Goal: Book appointment/travel/reservation

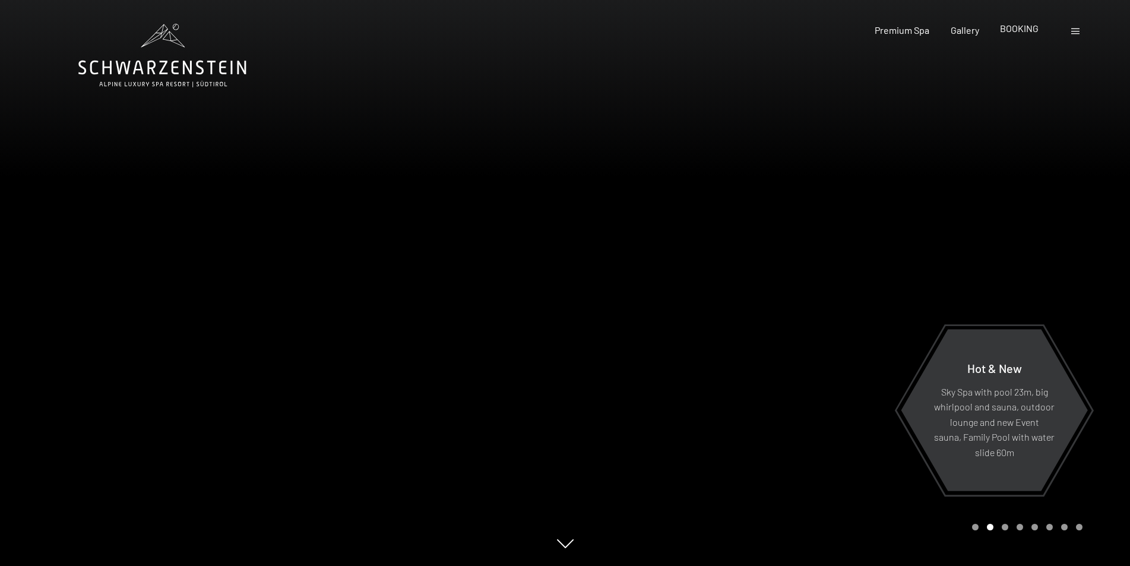
click at [1019, 28] on span "BOOKING" at bounding box center [1019, 28] width 39 height 11
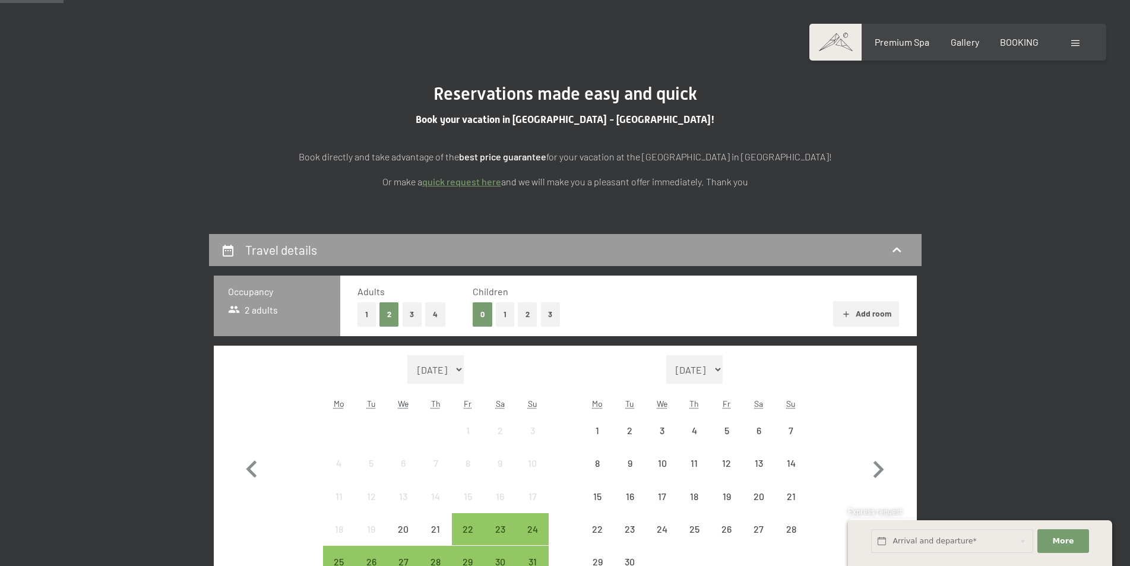
scroll to position [178, 0]
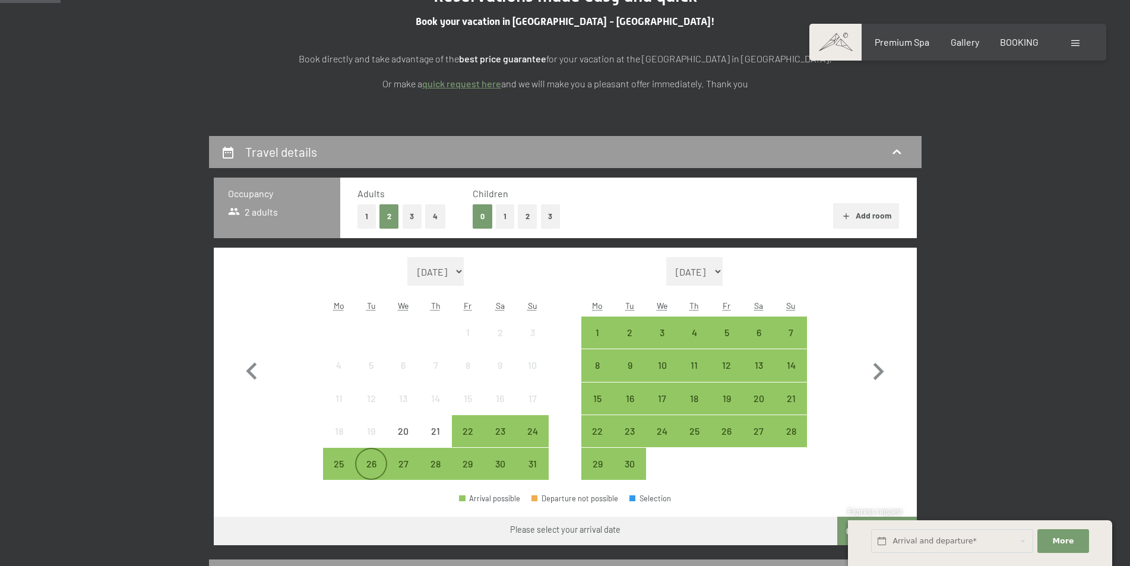
click at [366, 460] on div "26" at bounding box center [371, 474] width 30 height 30
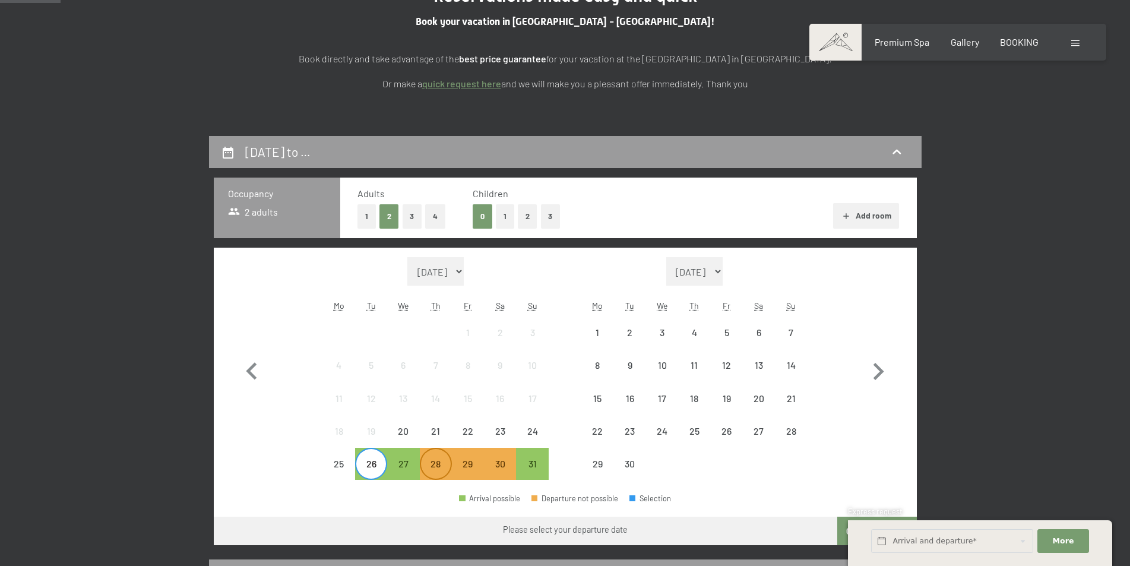
click at [436, 461] on div "28" at bounding box center [436, 474] width 30 height 30
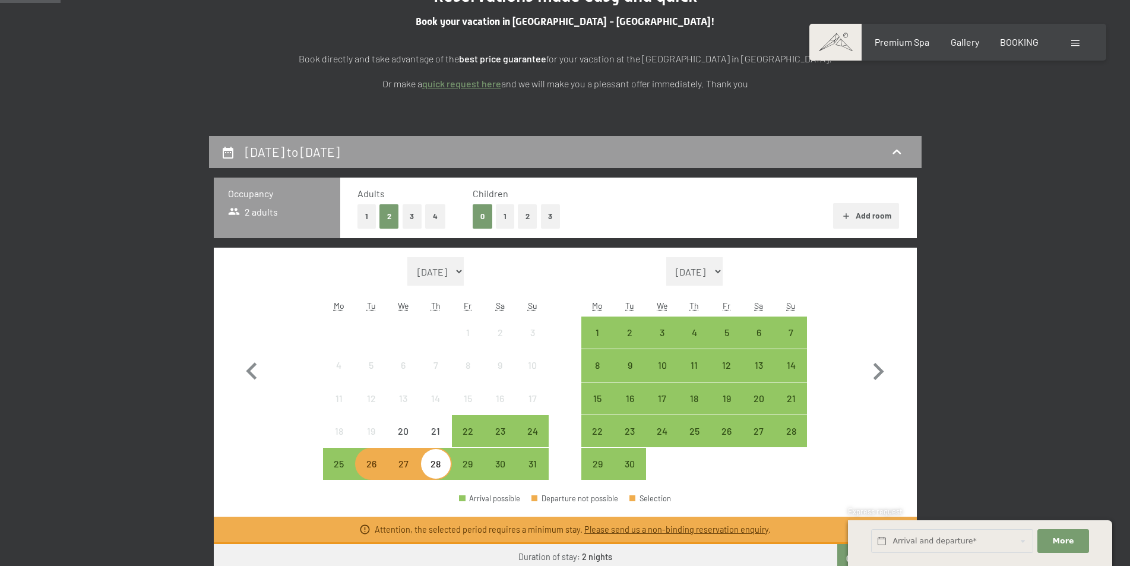
click at [228, 436] on div "Month/year [DATE] [DATE] [DATE] [DATE] [DATE] [DATE] [DATE] [DATE] [DATE] [DATE…" at bounding box center [565, 369] width 703 height 242
click at [435, 428] on div "21" at bounding box center [436, 441] width 30 height 30
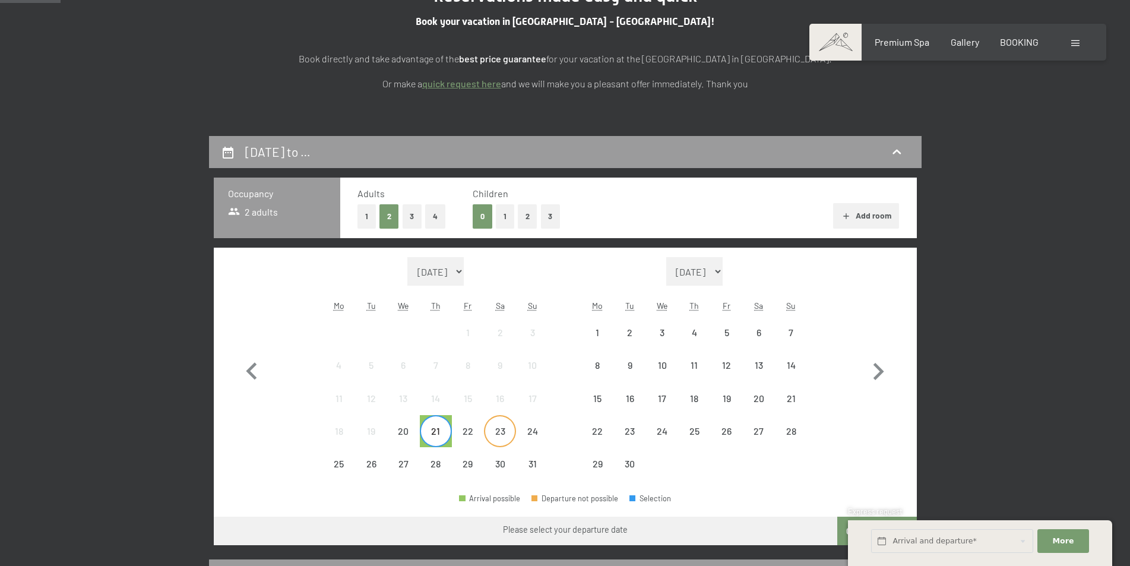
click at [495, 433] on div "23" at bounding box center [500, 441] width 30 height 30
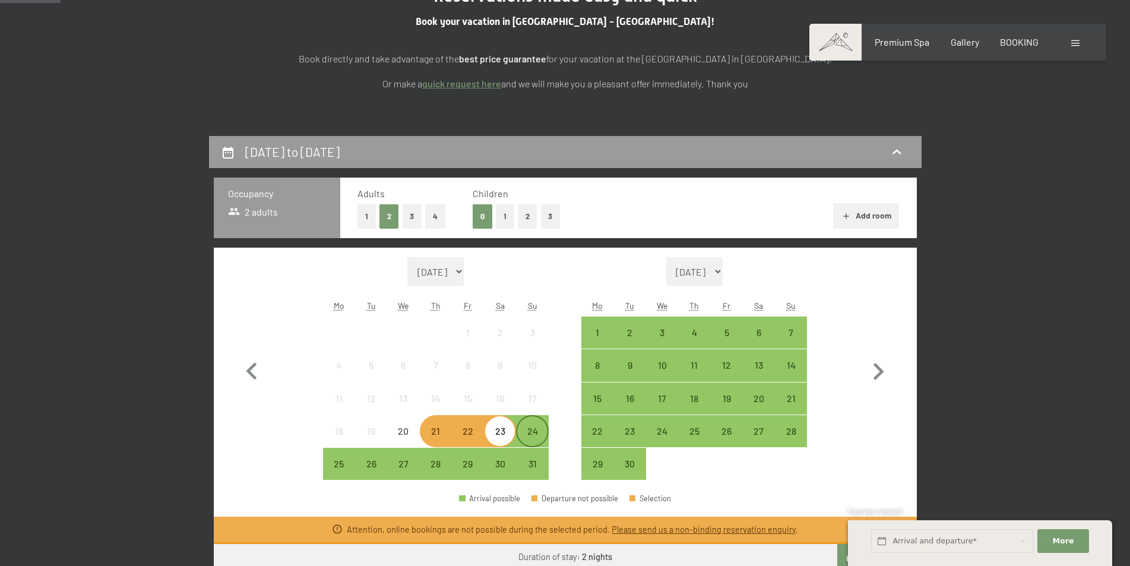
click at [521, 433] on div "24" at bounding box center [532, 441] width 30 height 30
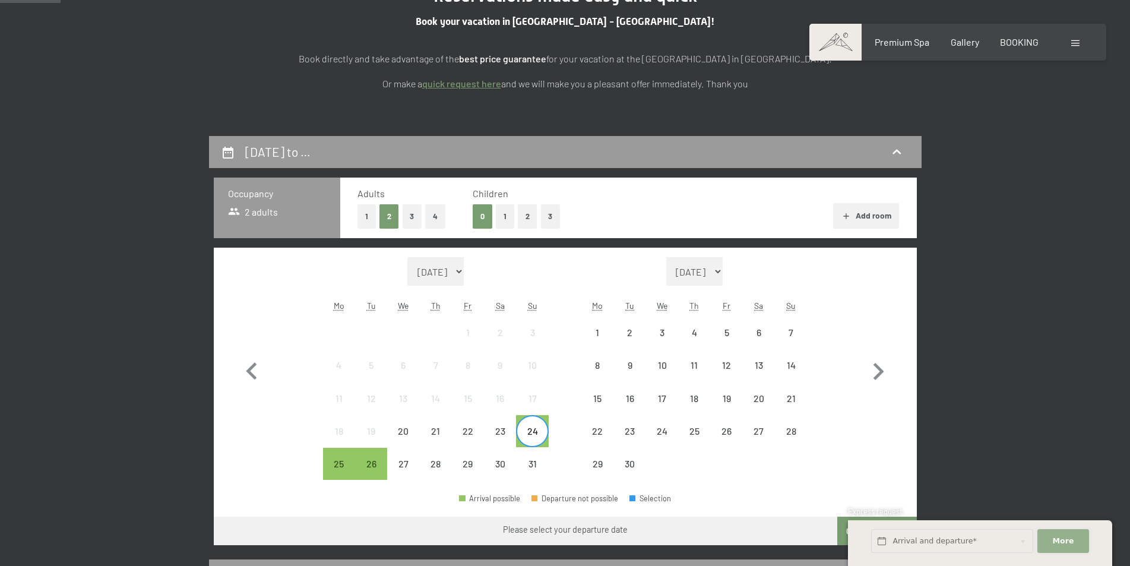
click at [1051, 540] on button "More Hide address fields" at bounding box center [1062, 541] width 51 height 24
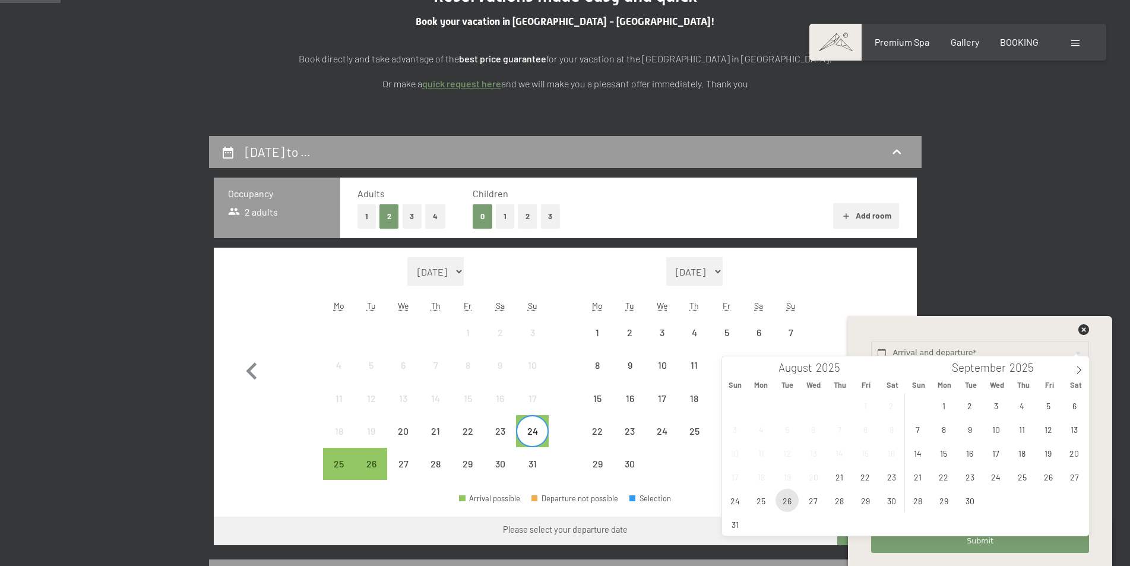
click at [787, 499] on span "26" at bounding box center [786, 500] width 23 height 23
click at [835, 498] on span "28" at bounding box center [839, 500] width 23 height 23
type input "[DATE] - [DATE]"
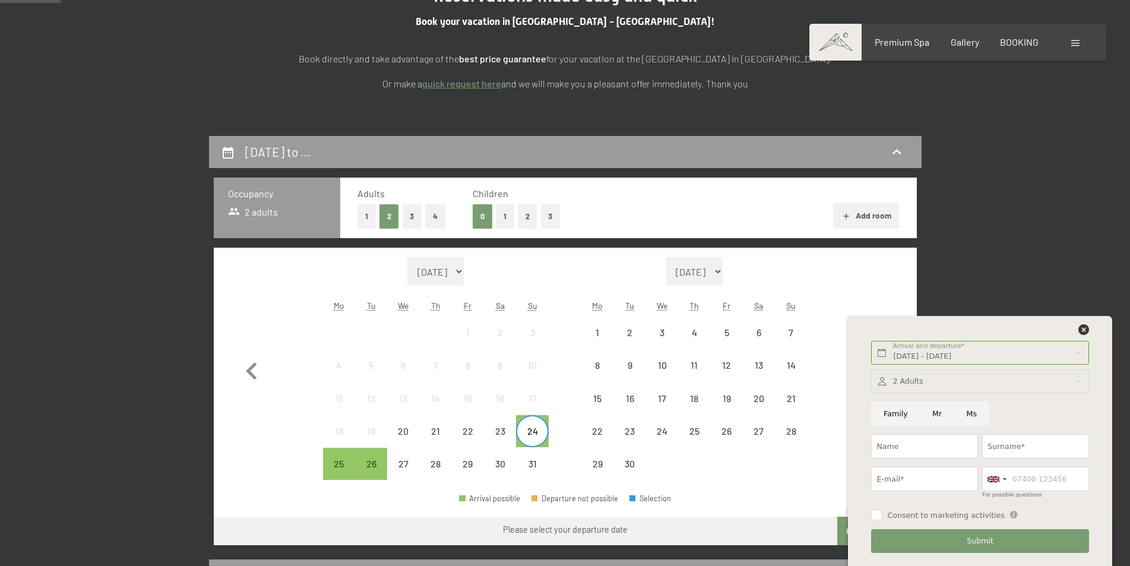
click at [961, 379] on div at bounding box center [979, 381] width 217 height 24
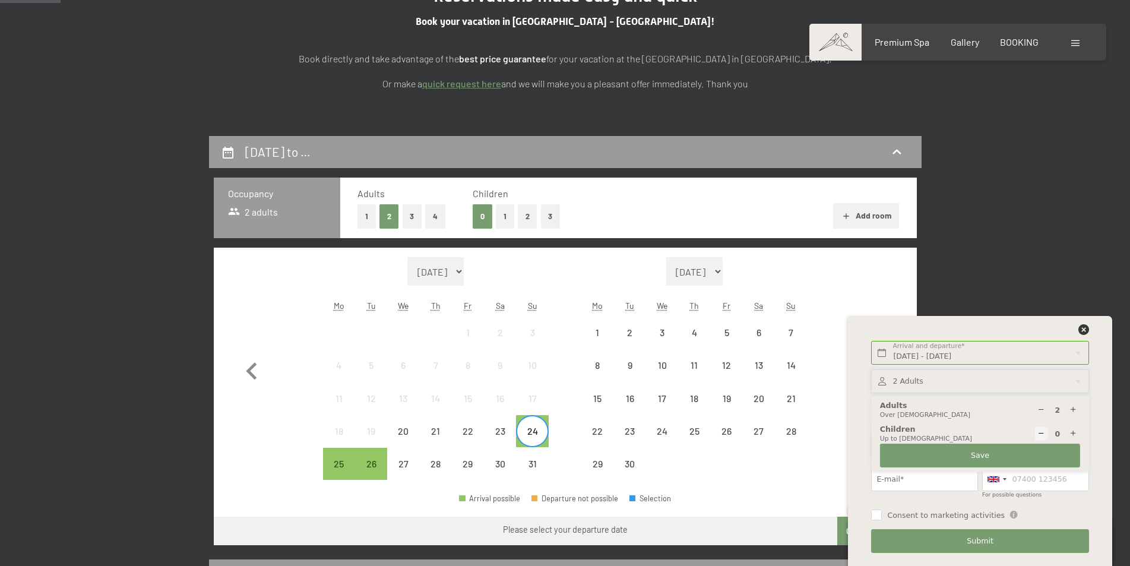
click at [1071, 432] on icon at bounding box center [1073, 434] width 8 height 8
type input "1"
select select
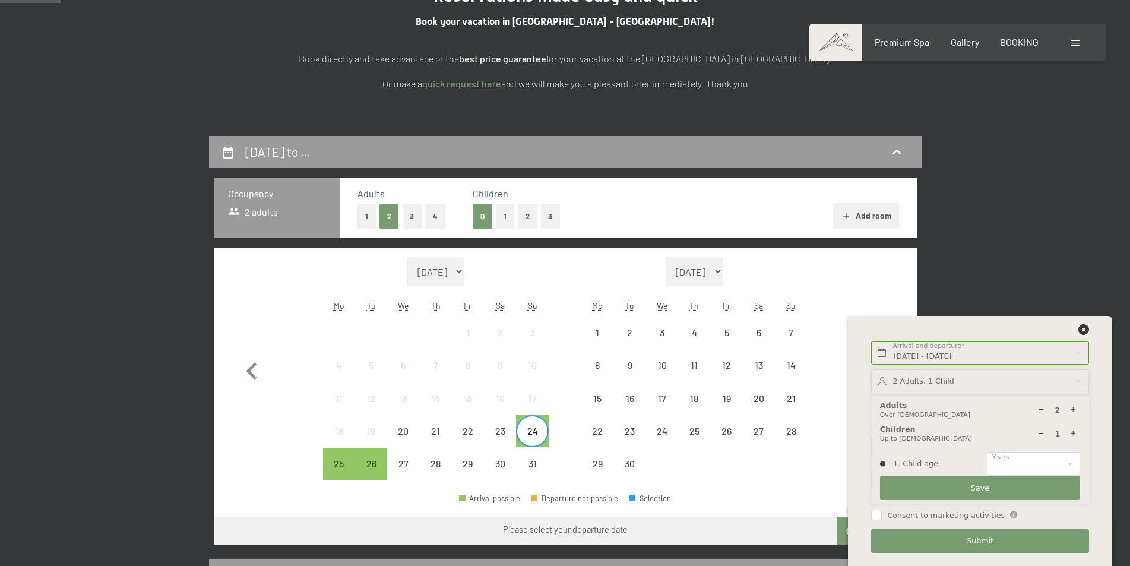
click at [1071, 432] on icon at bounding box center [1073, 434] width 8 height 8
type input "2"
select select
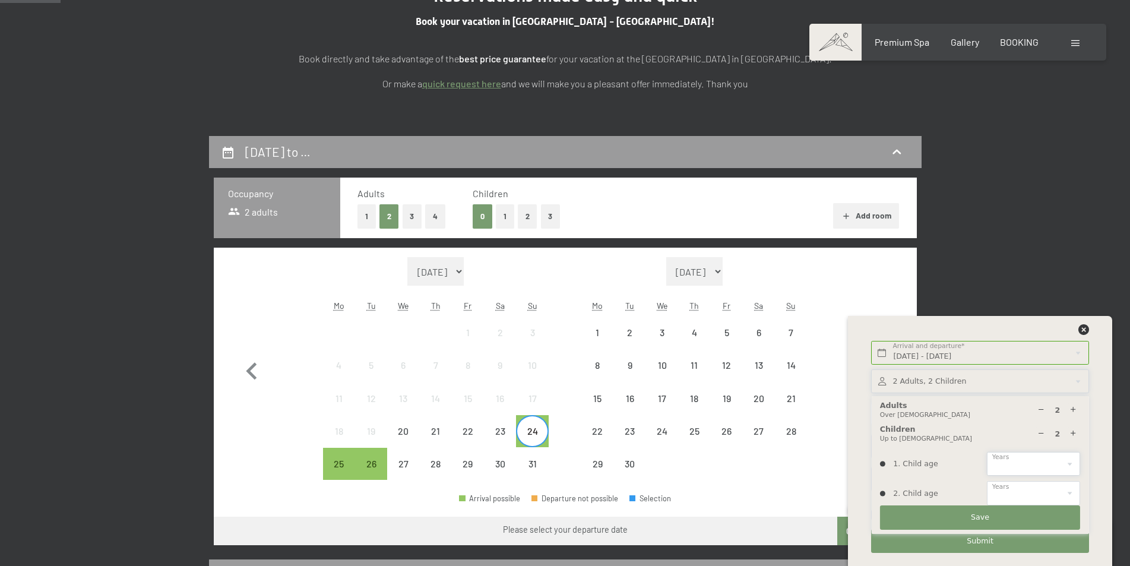
click at [1070, 463] on select "0 1 2 3 4 5 6 7 8 9 10 11 12 13 14" at bounding box center [1033, 464] width 93 height 24
select select "14"
click at [987, 452] on select "0 1 2 3 4 5 6 7 8 9 10 11 12 13 14" at bounding box center [1033, 464] width 93 height 24
click at [1070, 487] on select "0 1 2 3 4 5 6 7 8 9 10 11 12 13 14" at bounding box center [1033, 493] width 93 height 24
select select "11"
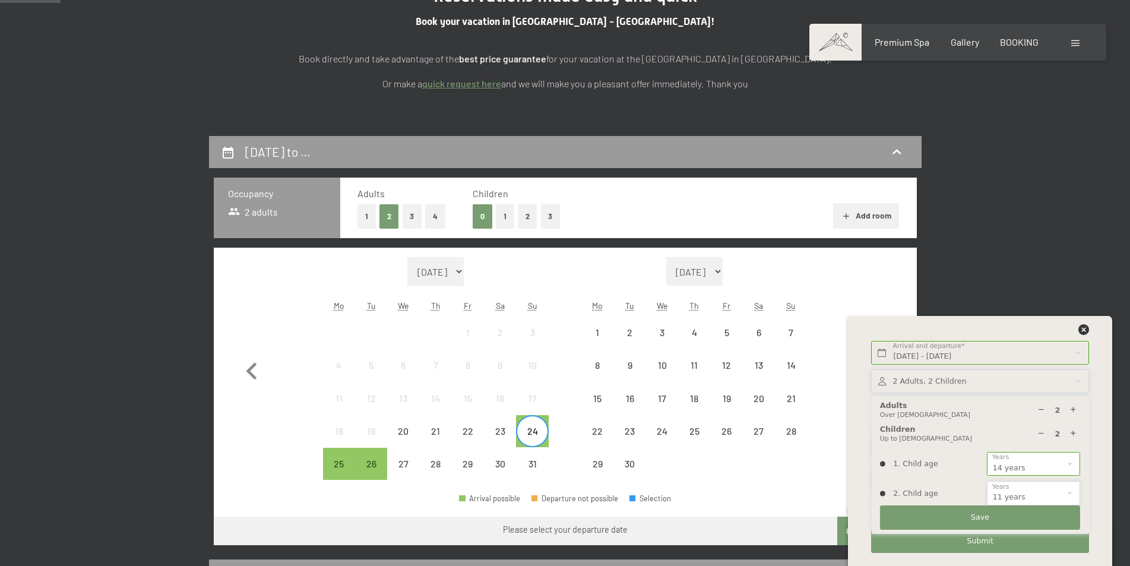
click at [987, 481] on select "0 1 2 3 4 5 6 7 8 9 10 11 12 13 14" at bounding box center [1033, 493] width 93 height 24
click at [999, 514] on button "Save" at bounding box center [980, 517] width 200 height 24
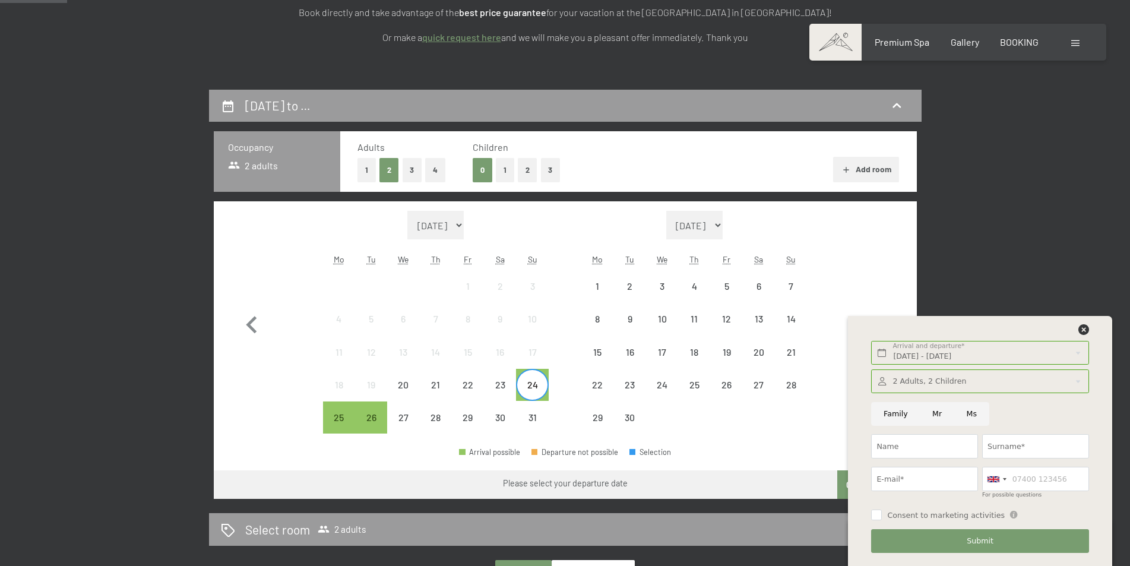
scroll to position [237, 0]
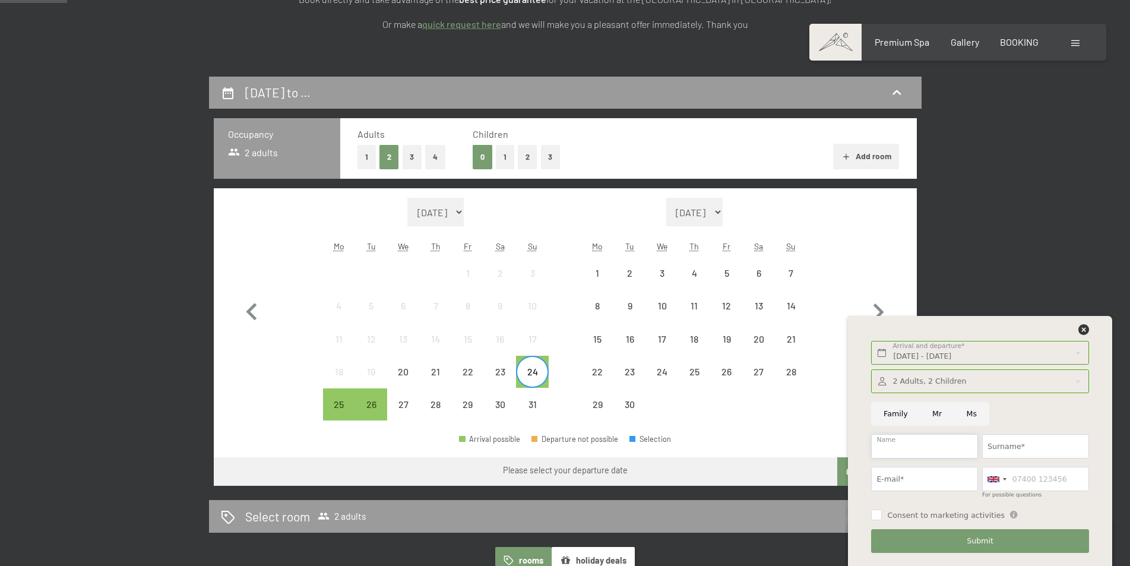
click at [901, 447] on input "Name" at bounding box center [924, 446] width 107 height 24
type input "Vladan"
click at [989, 444] on input "Surname*" at bounding box center [1035, 446] width 107 height 24
type input "Djokic"
click at [949, 473] on input "E-mail*" at bounding box center [924, 479] width 107 height 24
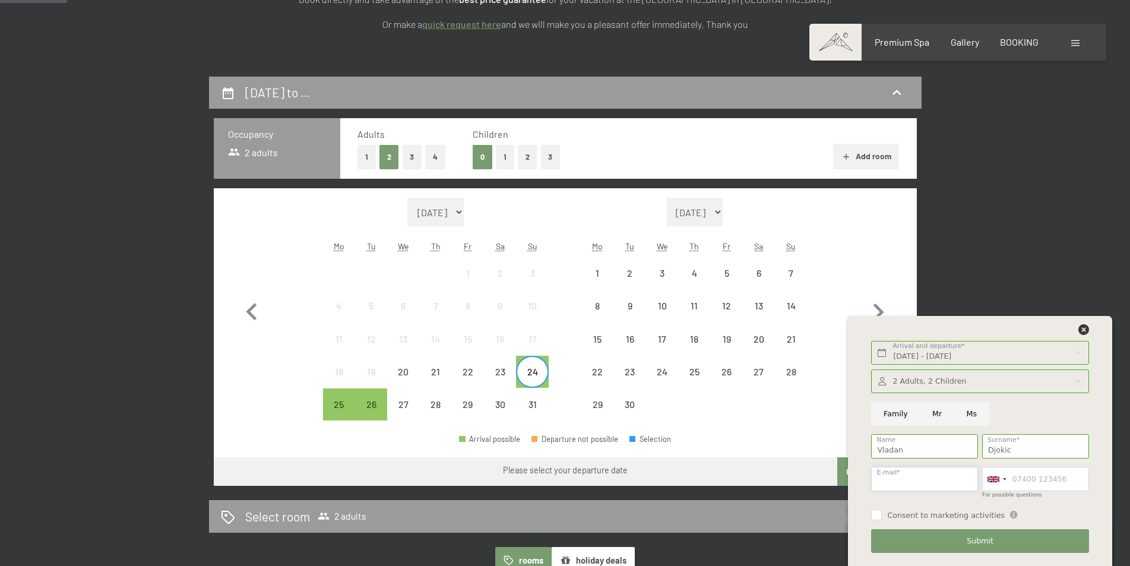
type input "[EMAIL_ADDRESS][DOMAIN_NAME]"
click at [1005, 480] on div at bounding box center [1005, 479] width 4 height 2
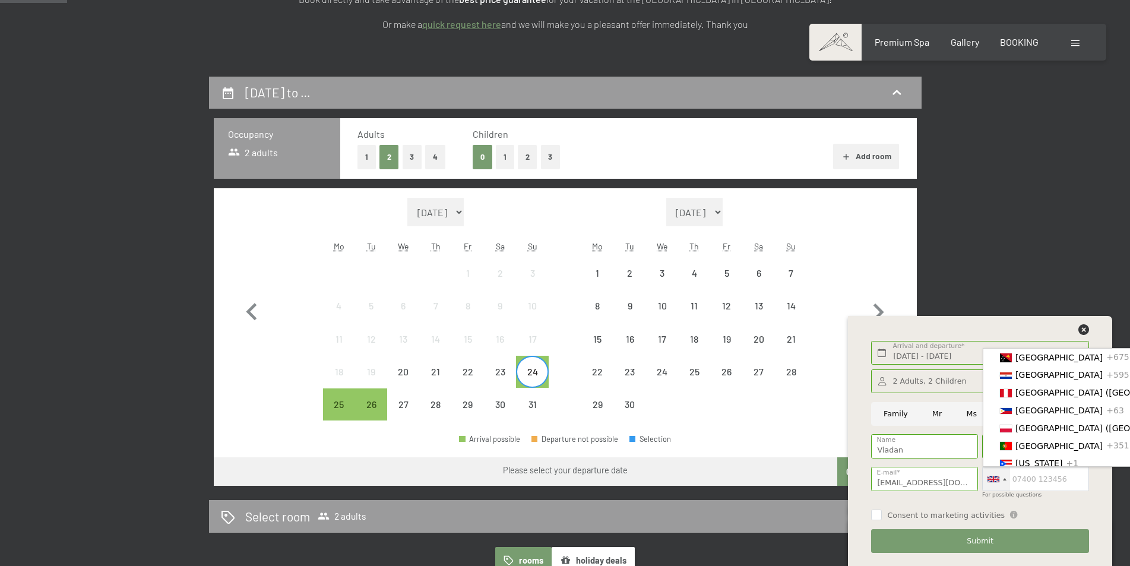
scroll to position [3058, 0]
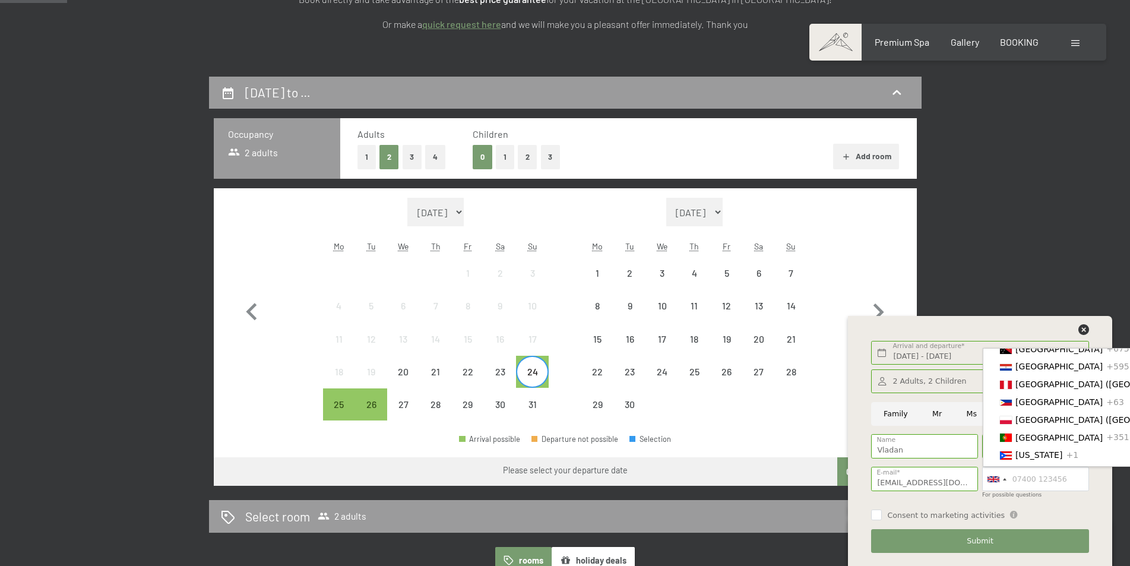
click at [1091, 508] on div "Consent to marketing activities Having read and understood the Privacy Statemen…" at bounding box center [979, 514] width 221 height 22
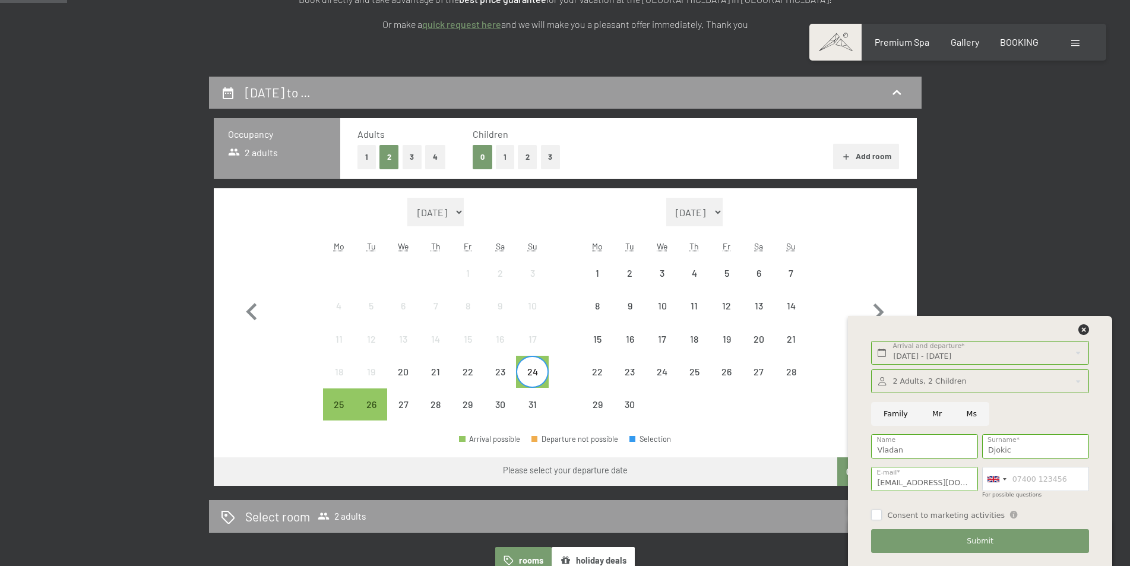
click at [872, 515] on input "Consent to marketing activities" at bounding box center [876, 514] width 11 height 11
checkbox input "true"
click at [972, 539] on span "Submit" at bounding box center [980, 541] width 27 height 11
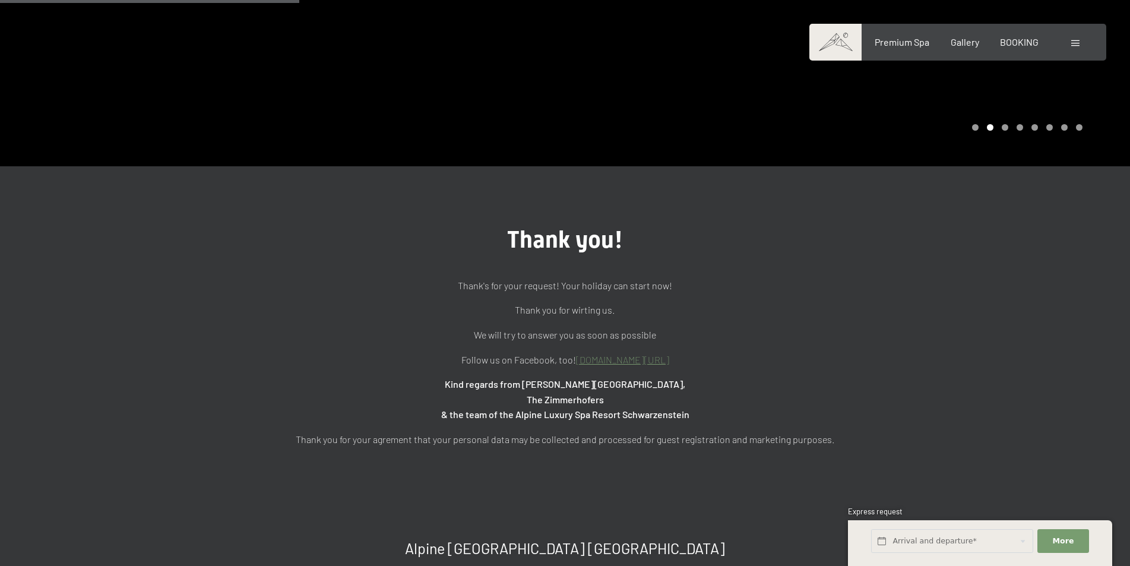
scroll to position [119, 0]
